Goal: Check status: Check status

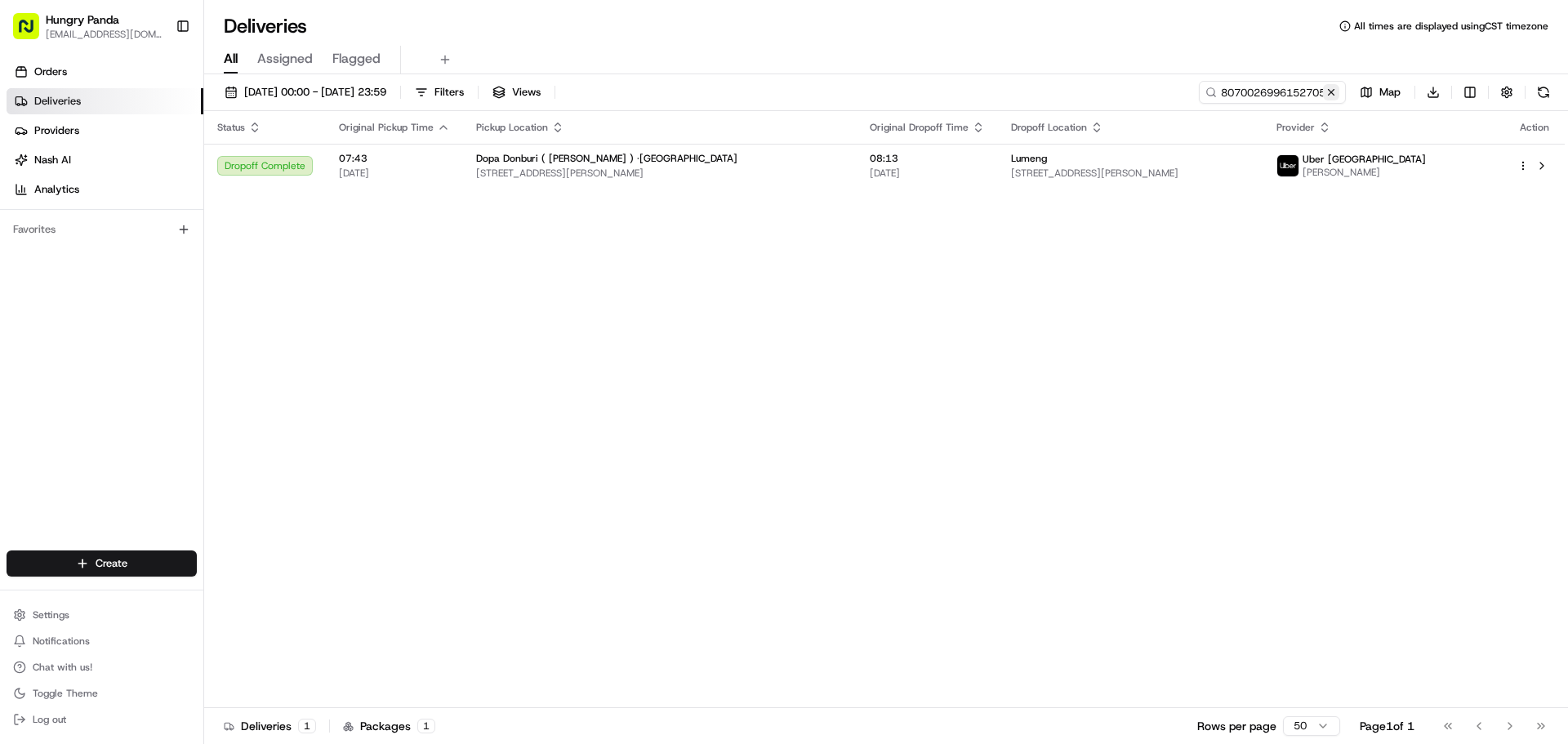
click at [1336, 95] on button at bounding box center [1330, 92] width 16 height 16
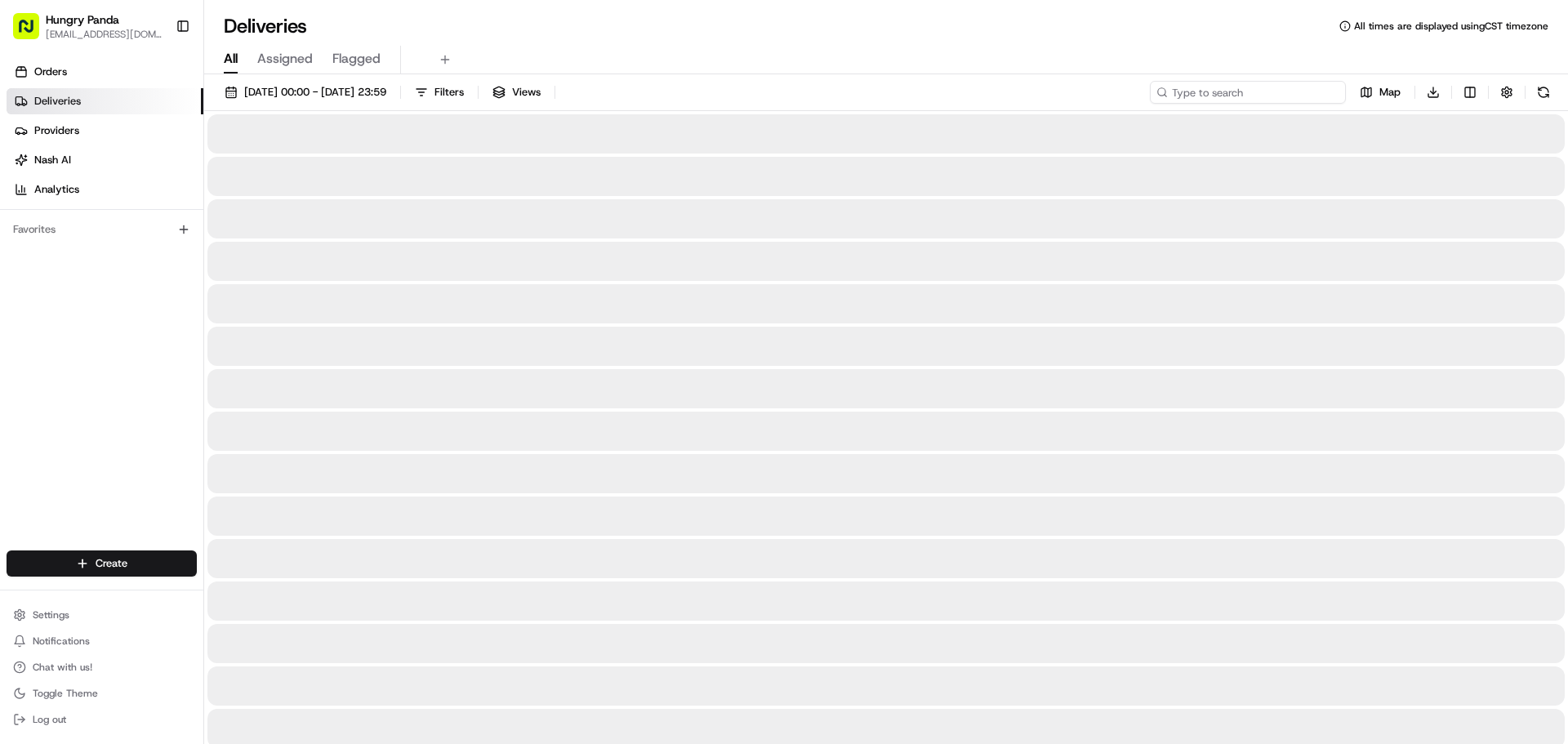
click at [1305, 96] on input at bounding box center [1247, 92] width 196 height 23
paste input "3588006316750792631874"
type input "3588006316750792631874"
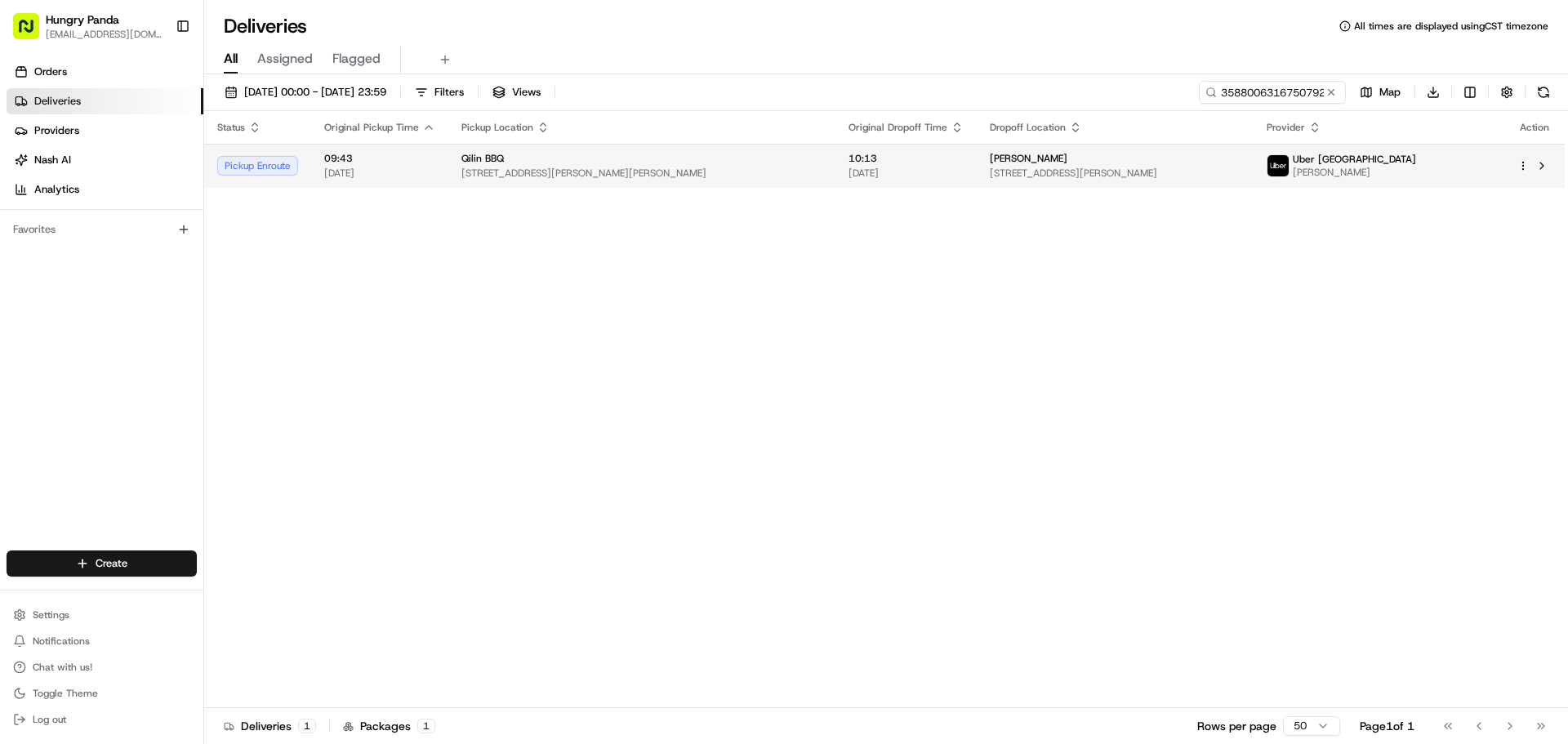
click at [925, 186] on td "10:13 [DATE]" at bounding box center [905, 166] width 141 height 44
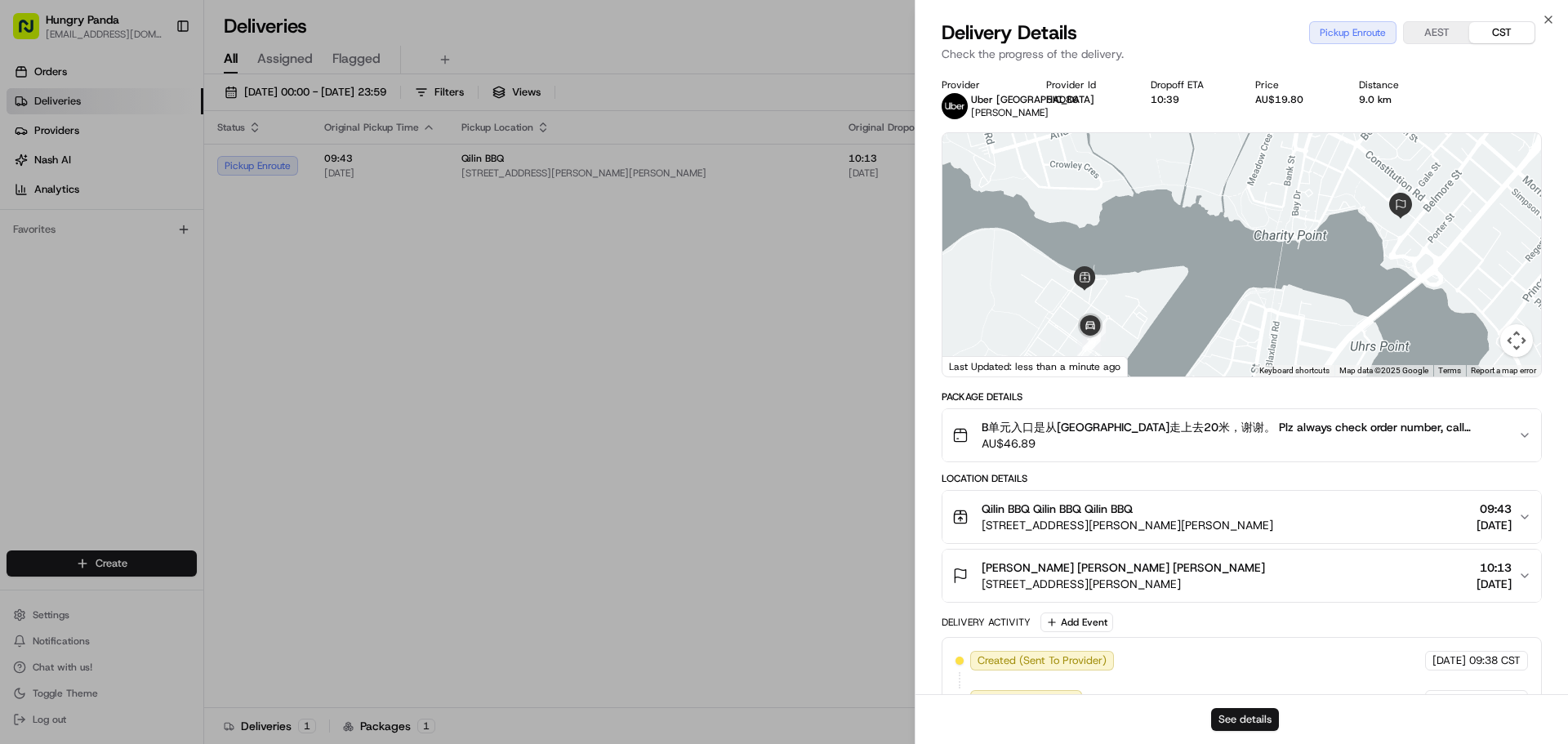
click at [1225, 720] on button "See details" at bounding box center [1244, 719] width 68 height 23
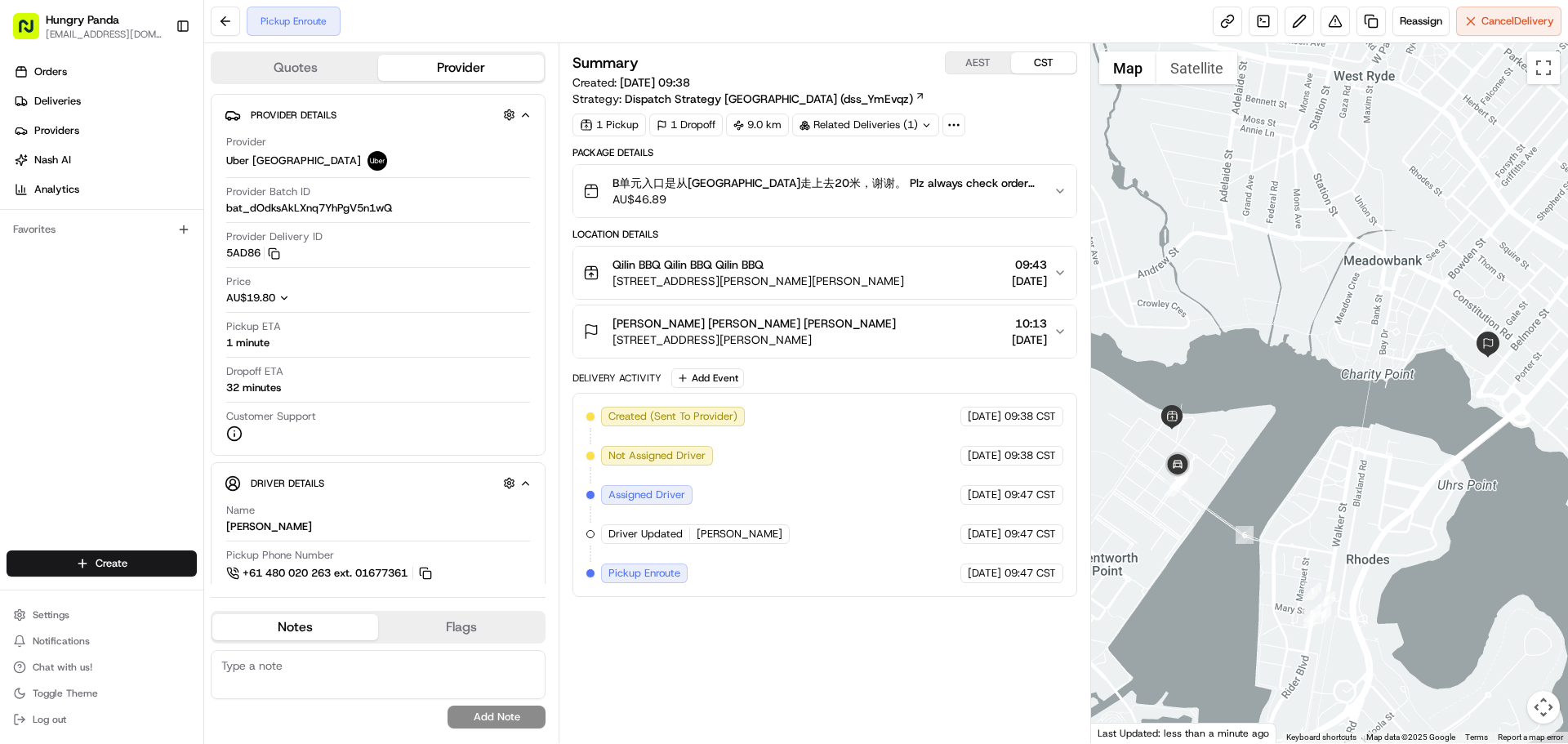
click at [833, 124] on div "Related Deliveries (1)" at bounding box center [865, 124] width 147 height 23
click at [955, 123] on icon at bounding box center [953, 124] width 14 height 14
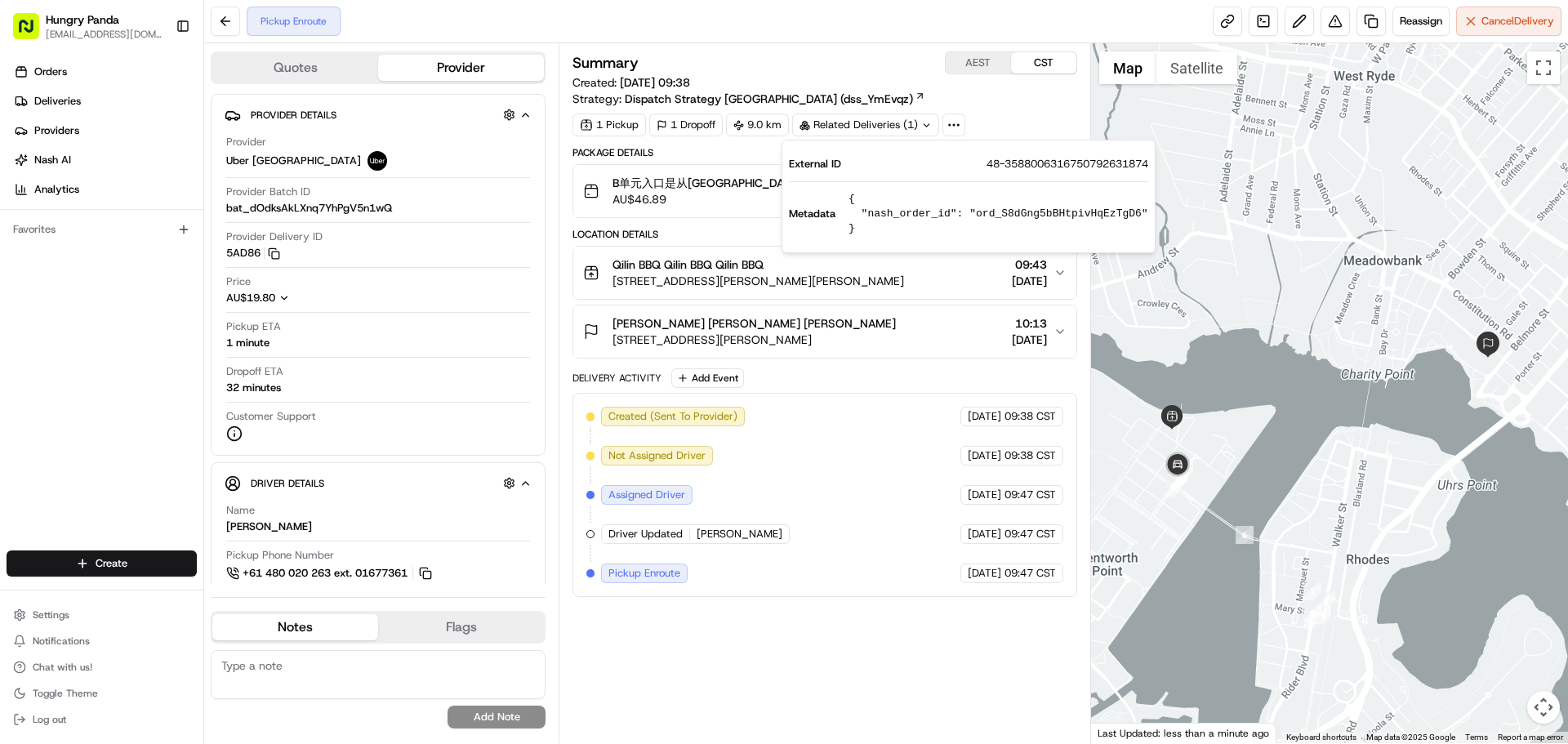
click at [979, 119] on div "1 Pickup 1 Dropoff 9.0 km Related Deliveries (1)" at bounding box center [825, 124] width 504 height 23
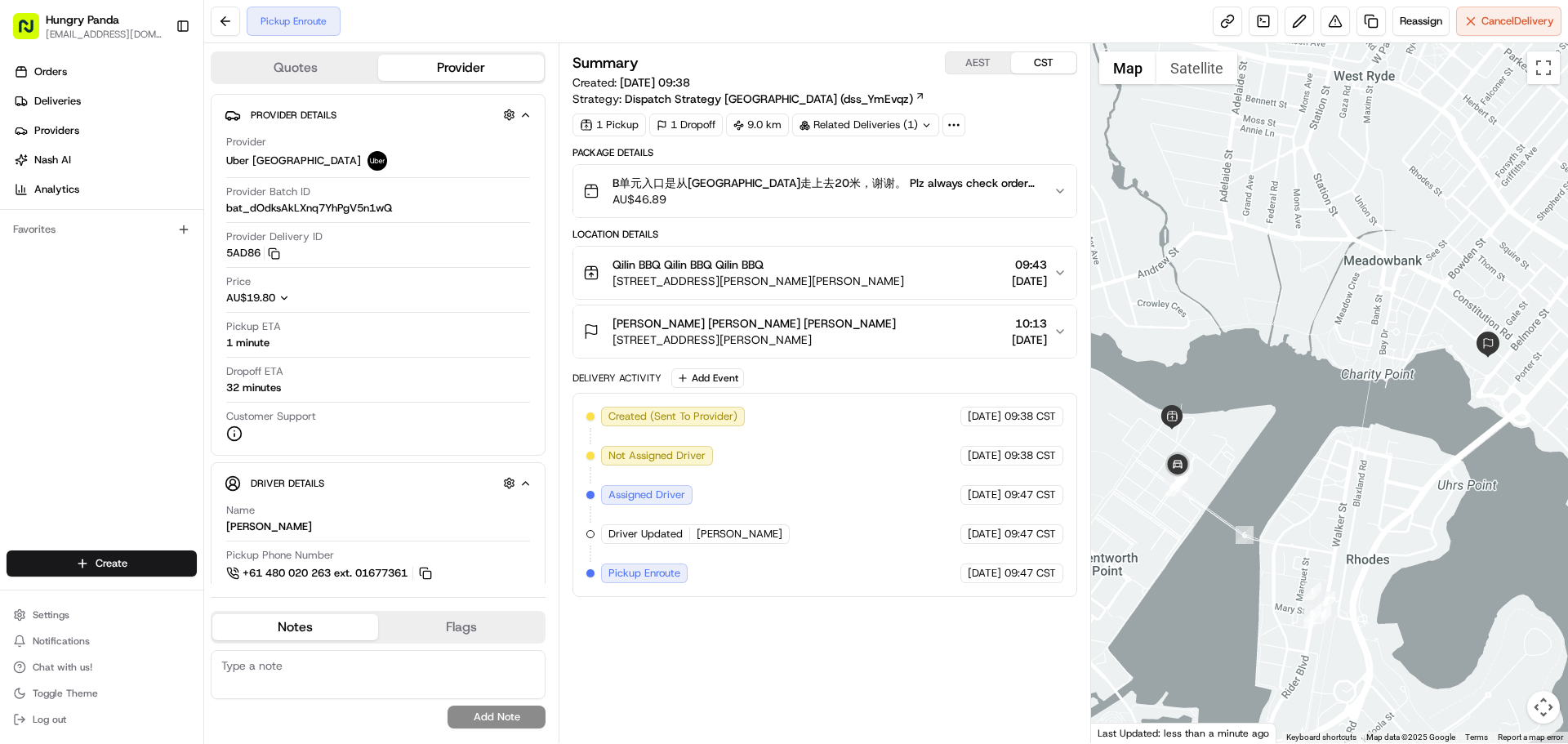
click at [684, 417] on span "Created (Sent To Provider)" at bounding box center [672, 416] width 129 height 14
click at [691, 469] on div "Created (Sent To Provider) Uber Australia 25/08/2025 09:38 CST Not Assigned Dri…" at bounding box center [824, 495] width 476 height 176
click at [233, 114] on icon "button" at bounding box center [232, 115] width 16 height 16
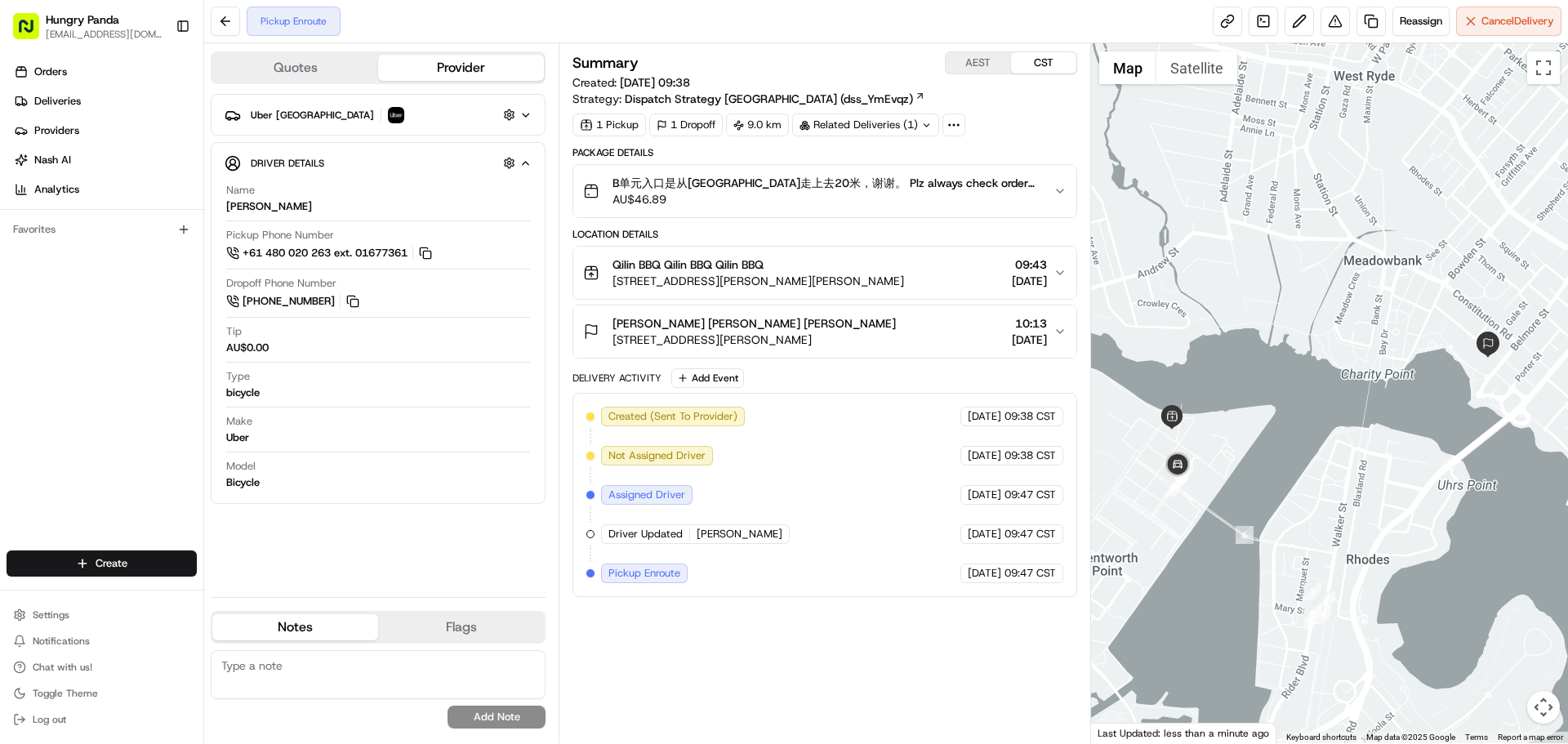
click at [233, 114] on icon "button" at bounding box center [232, 115] width 16 height 16
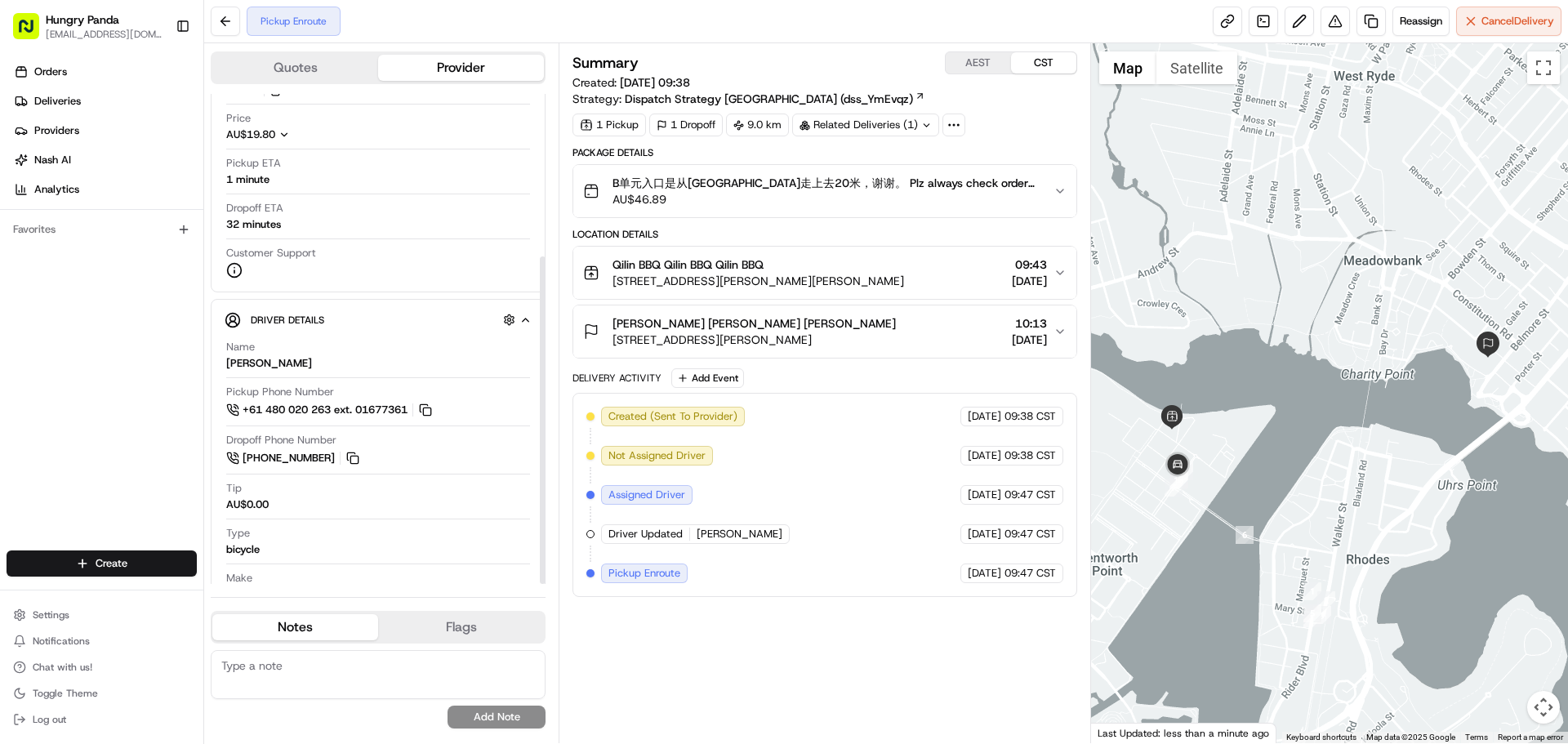
scroll to position [243, 0]
